Goal: Information Seeking & Learning: Understand process/instructions

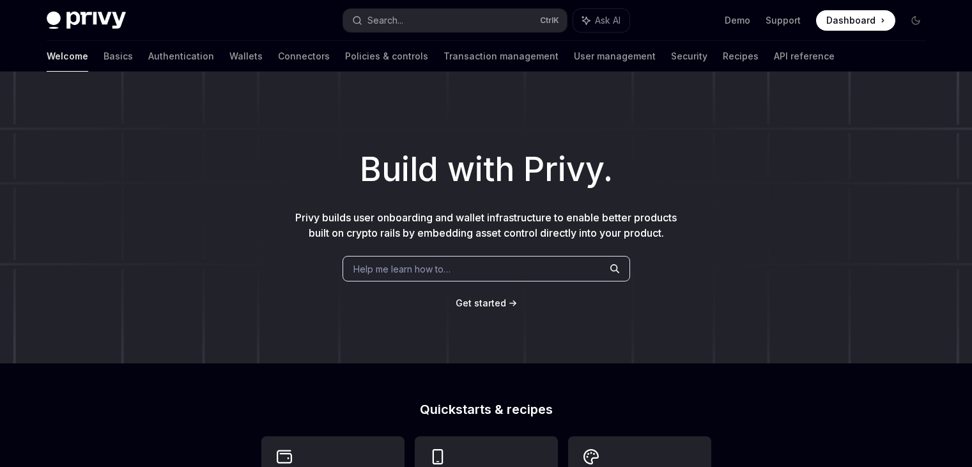
scroll to position [320, 0]
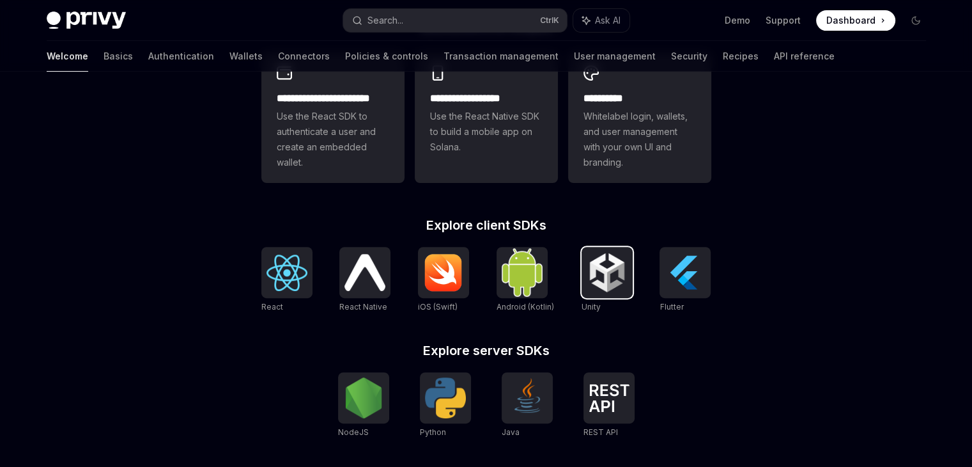
click at [630, 264] on div at bounding box center [607, 272] width 51 height 51
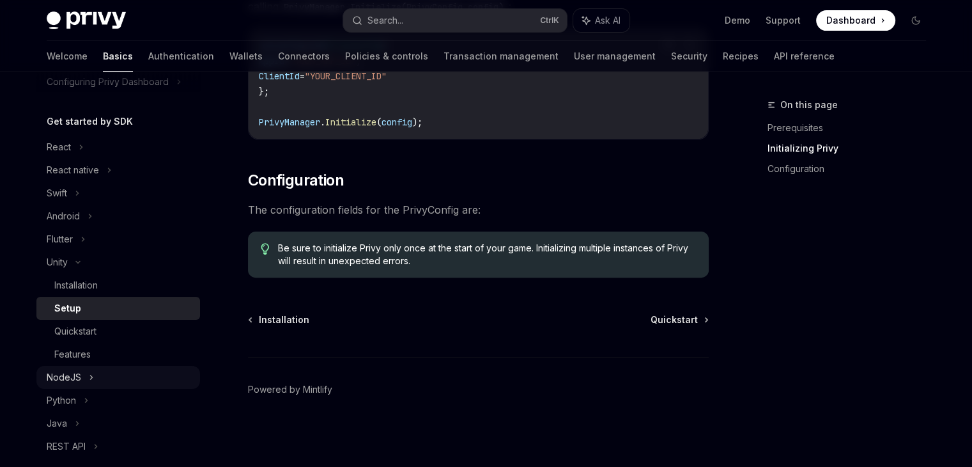
scroll to position [128, 0]
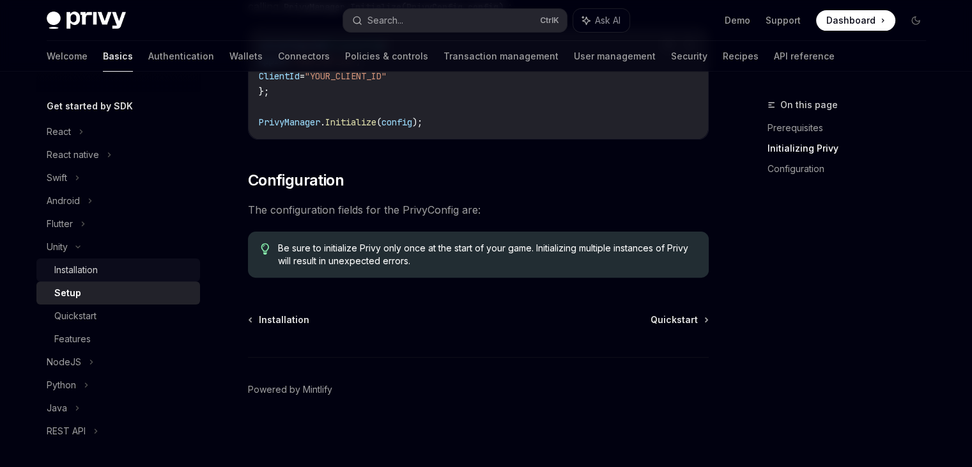
click at [78, 277] on div "Installation" at bounding box center [75, 269] width 43 height 15
type textarea "*"
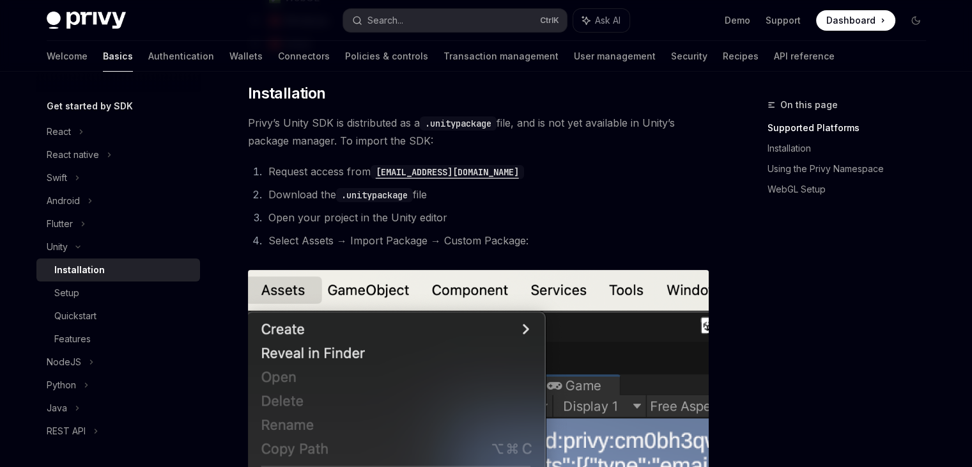
scroll to position [192, 0]
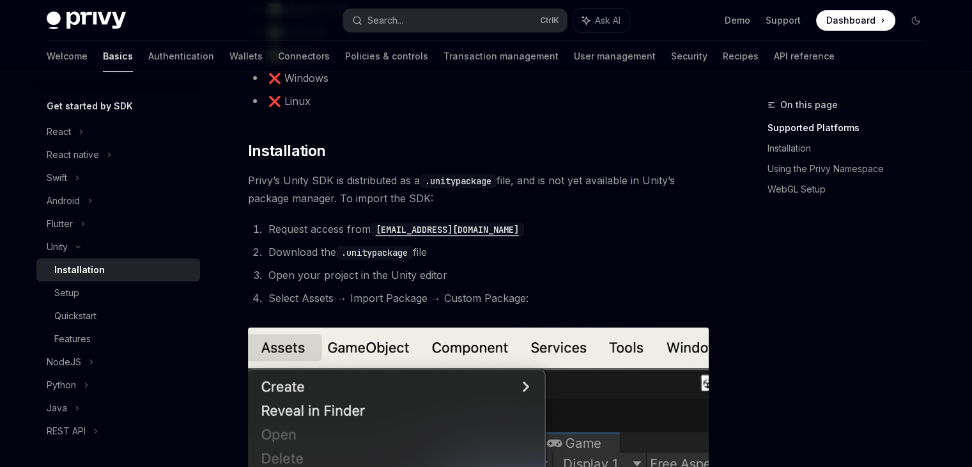
click at [447, 175] on code ".unitypackage" at bounding box center [458, 181] width 77 height 14
click at [432, 223] on code "sales@privy.io" at bounding box center [447, 229] width 153 height 14
click at [297, 190] on span "Privy’s Unity SDK is distributed as a .unitypackage file, and is not yet availa…" at bounding box center [478, 189] width 461 height 36
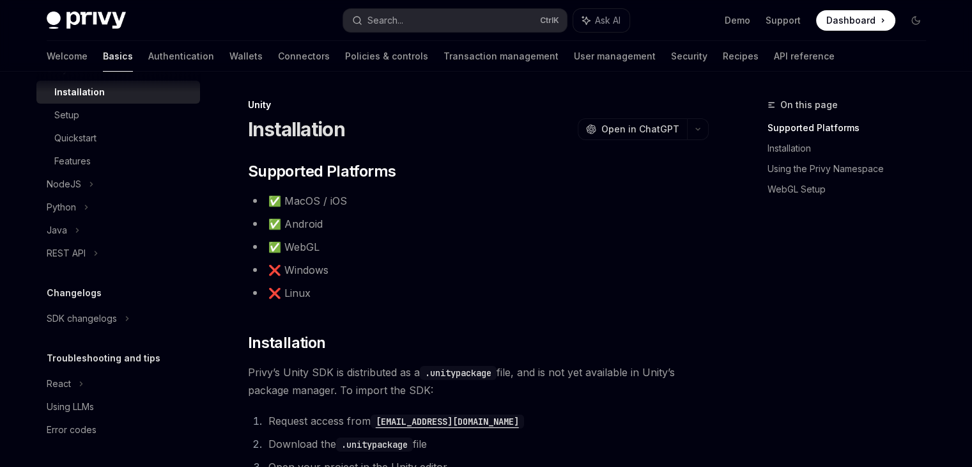
scroll to position [256, 0]
